Goal: Task Accomplishment & Management: Manage account settings

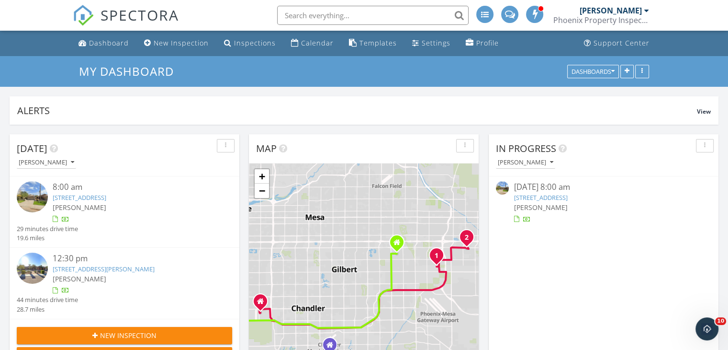
click at [106, 196] on link "103 S CRESTVIEW ST, Chandler, AZ 85226" at bounding box center [80, 197] width 54 height 9
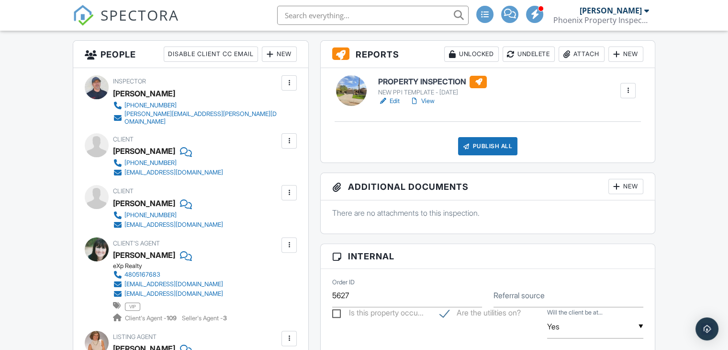
drag, startPoint x: 108, startPoint y: 131, endPoint x: 251, endPoint y: 307, distance: 227.1
click at [251, 307] on div "Inspector Richard Nielsen (480) 258-3775 nielsen.r.lee@gmail.com Make Invisible…" at bounding box center [190, 277] width 235 height 418
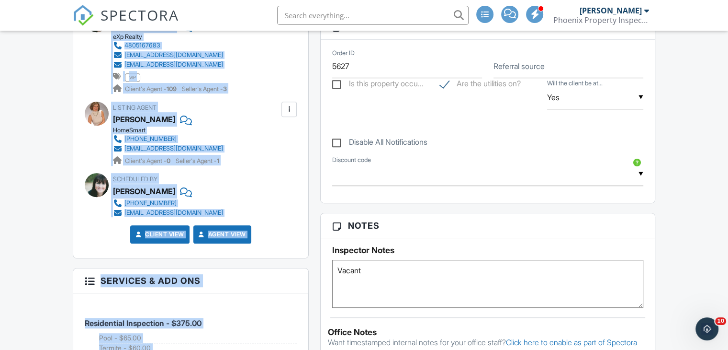
scroll to position [564, 0]
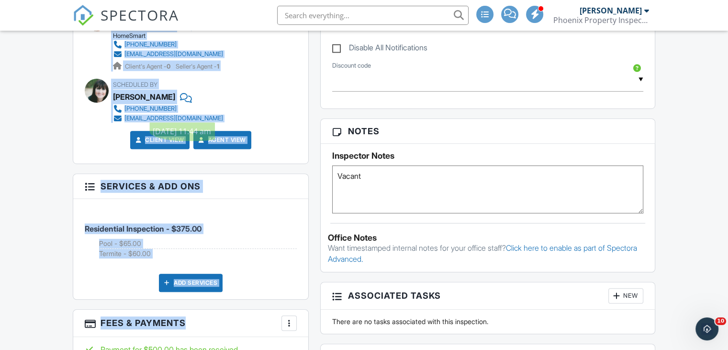
drag, startPoint x: 110, startPoint y: 128, endPoint x: 247, endPoint y: 58, distance: 153.5
copy div "Client William Moline 309-360-9513 billymoline15@gmail.com Edit Remove Update C…"
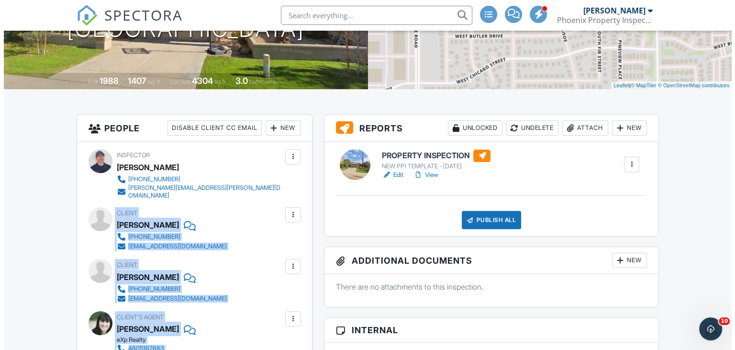
scroll to position [163, 0]
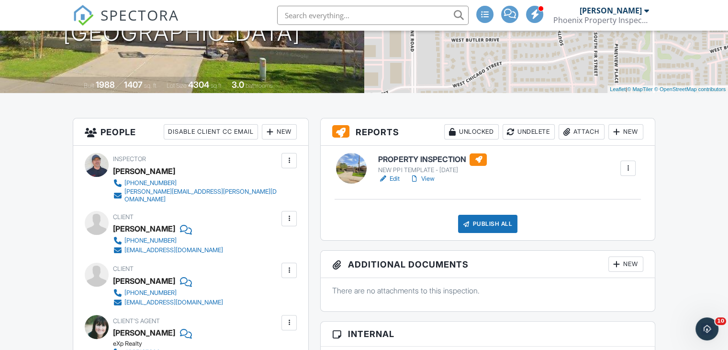
click at [582, 133] on div "Attach" at bounding box center [582, 131] width 46 height 15
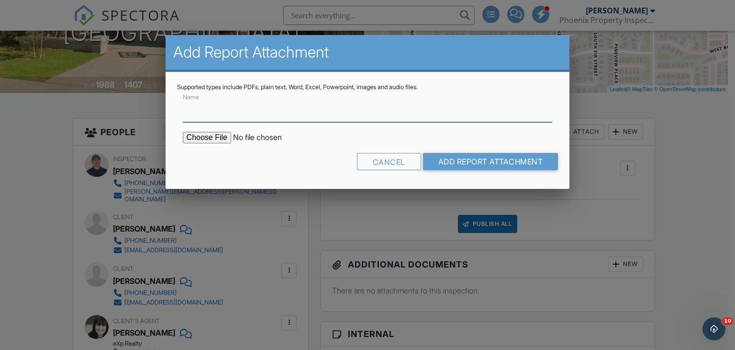
click at [248, 108] on input "Name" at bounding box center [368, 110] width 370 height 23
type input "Termite Report"
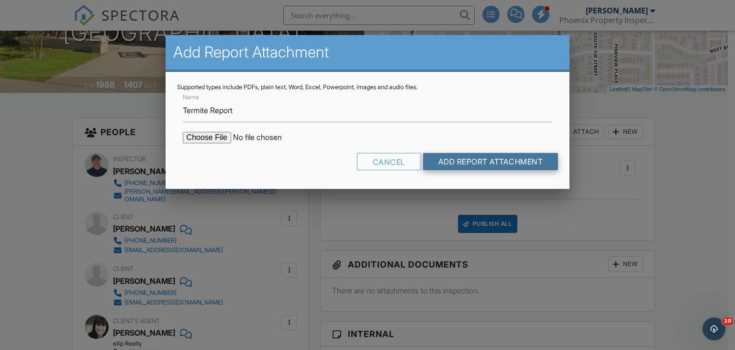
click at [452, 161] on input "Add Report Attachment" at bounding box center [490, 161] width 135 height 17
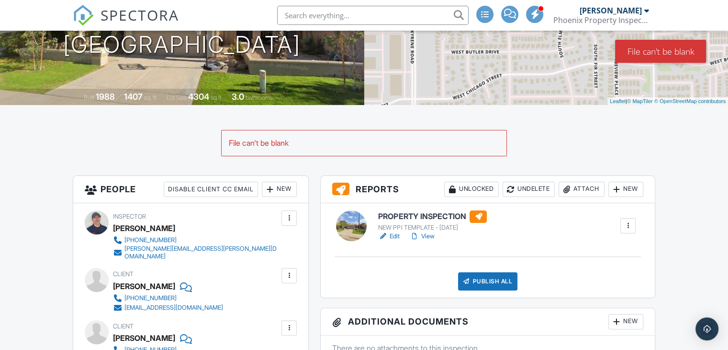
click at [574, 188] on div "Attach" at bounding box center [582, 188] width 46 height 15
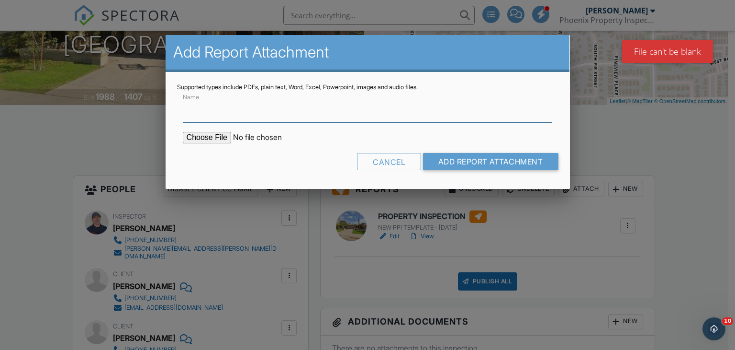
click at [299, 113] on input "Name" at bounding box center [368, 110] width 370 height 23
type input "Termite Report"
click at [195, 132] on input "file" at bounding box center [264, 137] width 163 height 11
type input "C:\fakepath\103 S Crestview St Termite Report.pdf"
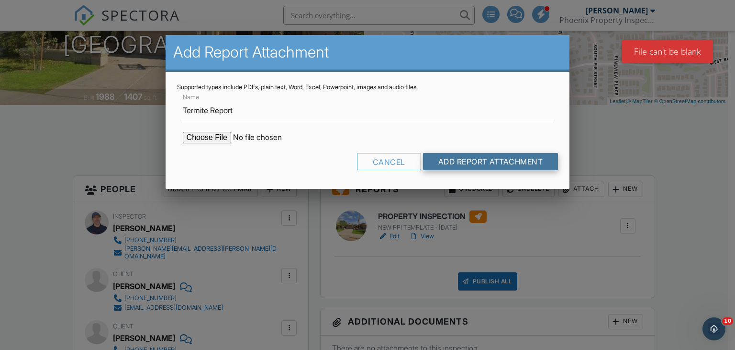
click at [476, 164] on input "Add Report Attachment" at bounding box center [490, 161] width 135 height 17
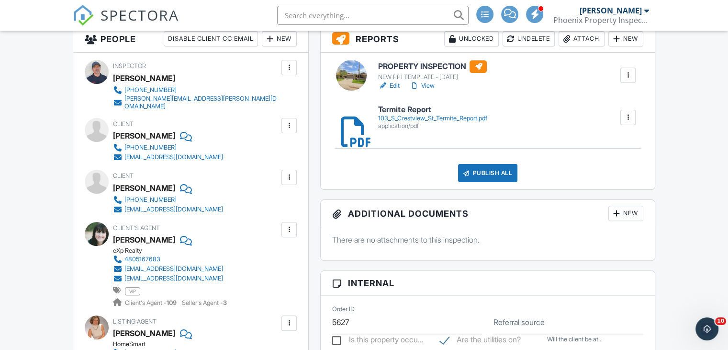
click at [428, 85] on link "View" at bounding box center [421, 86] width 25 height 10
